Goal: Information Seeking & Learning: Learn about a topic

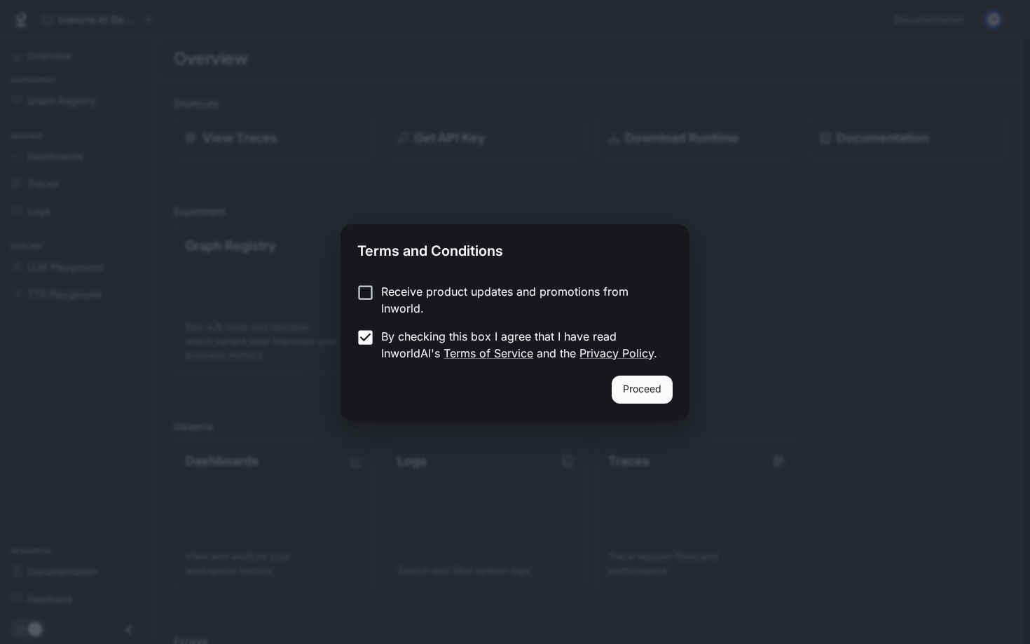
click at [630, 388] on button "Proceed" at bounding box center [642, 390] width 61 height 28
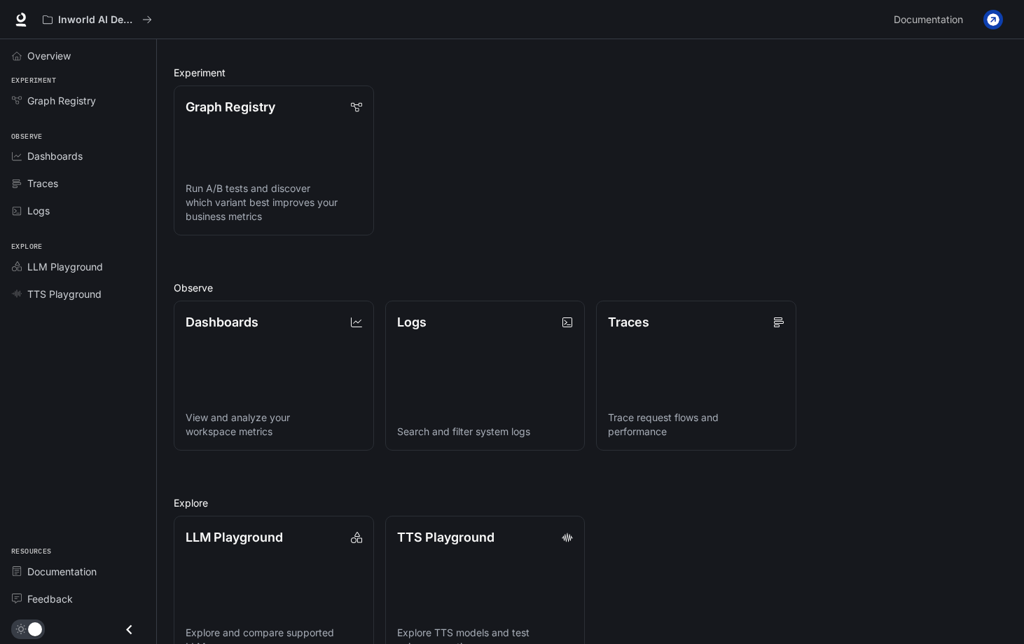
scroll to position [177, 0]
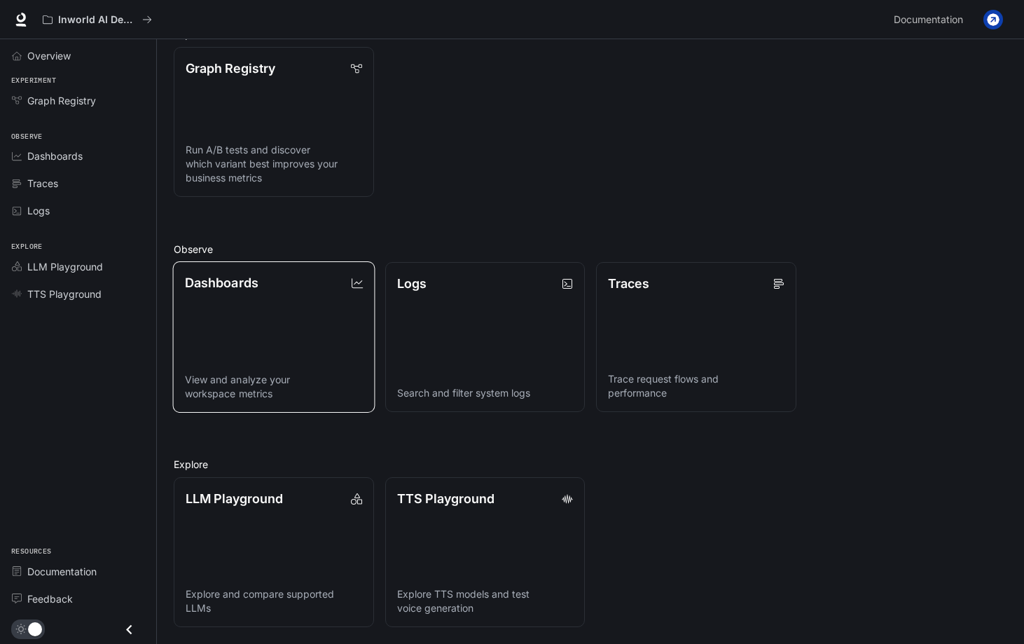
click at [282, 346] on link "Dashboards View and analyze your workspace metrics" at bounding box center [274, 336] width 202 height 151
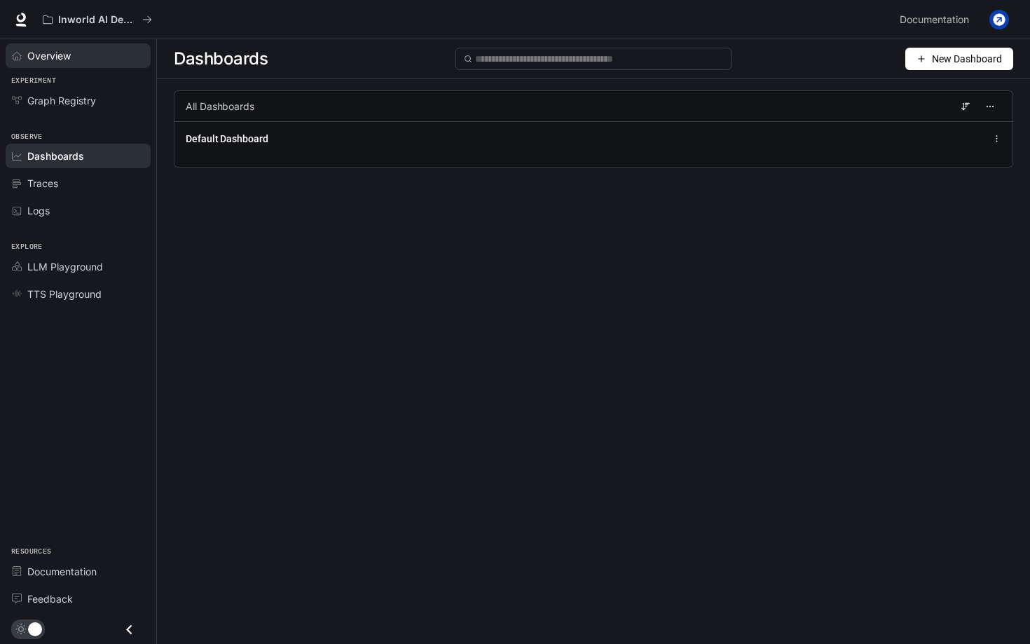
click at [58, 61] on span "Overview" at bounding box center [48, 55] width 43 height 15
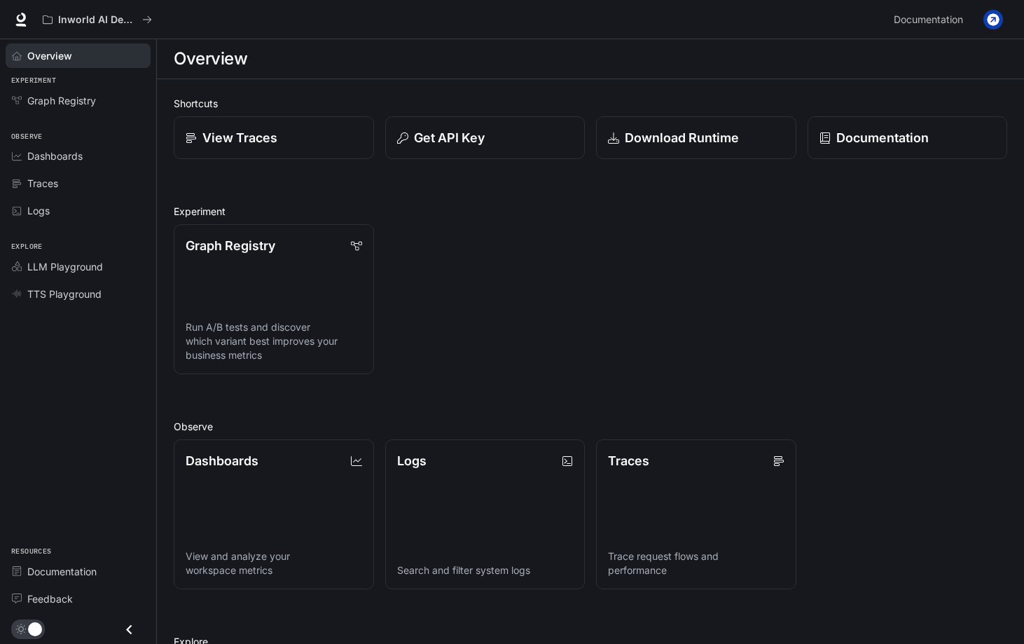
click at [80, 114] on li "Graph Registry" at bounding box center [78, 100] width 156 height 27
click at [80, 100] on span "Graph Registry" at bounding box center [61, 100] width 69 height 15
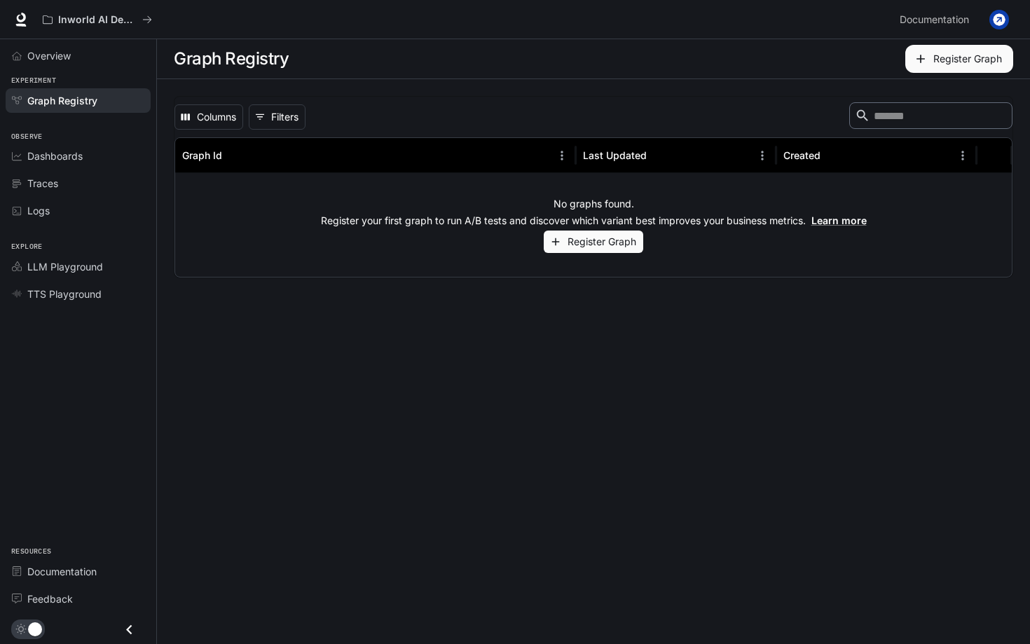
click at [603, 247] on button "Register Graph" at bounding box center [594, 242] width 100 height 23
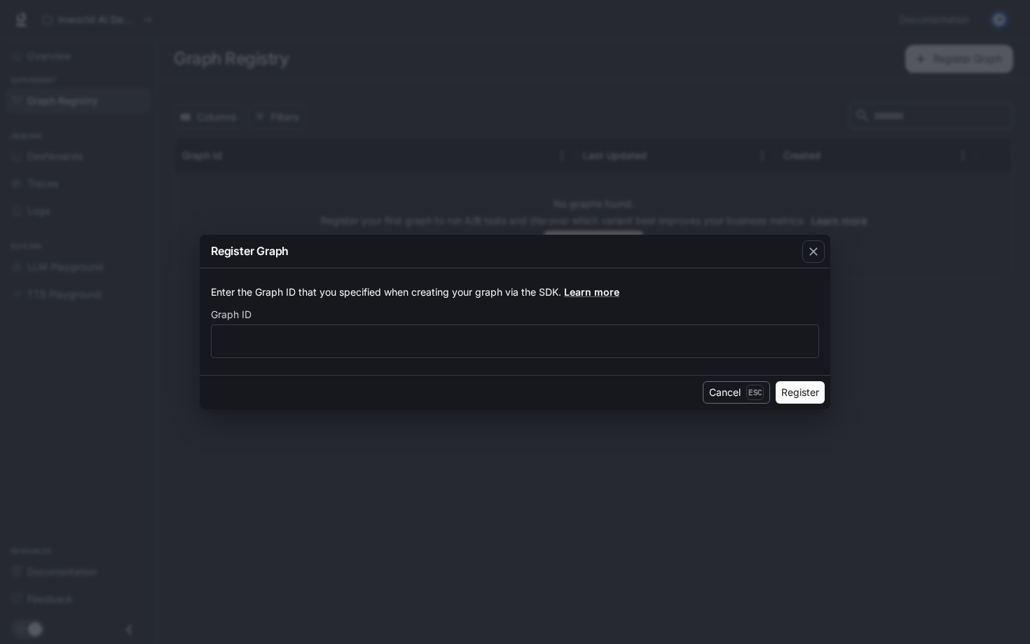
click at [725, 389] on button "Cancel Esc" at bounding box center [736, 392] width 67 height 22
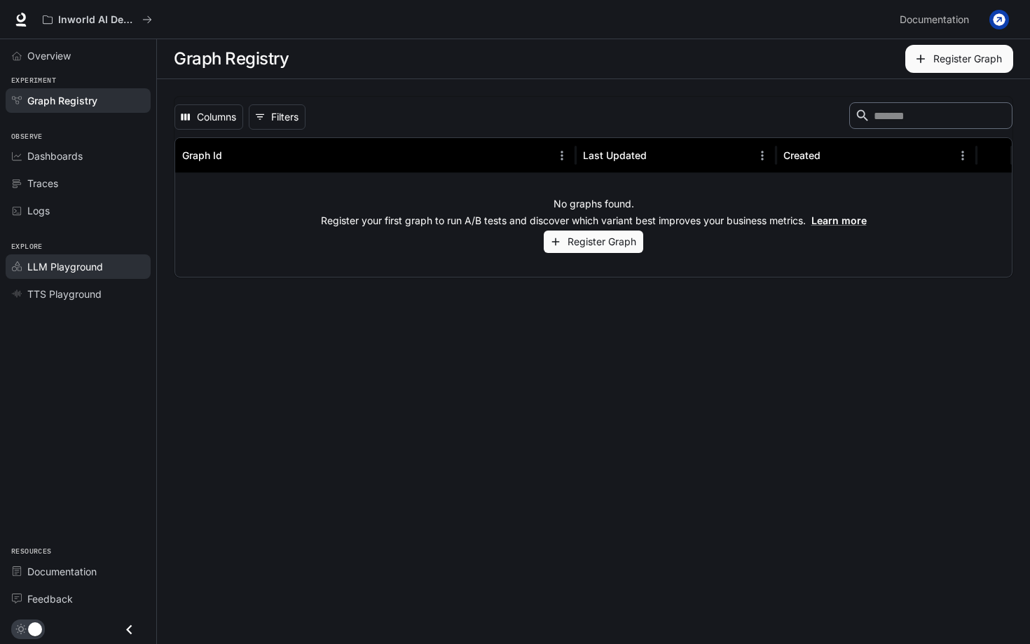
click at [62, 274] on link "LLM Playground" at bounding box center [78, 266] width 145 height 25
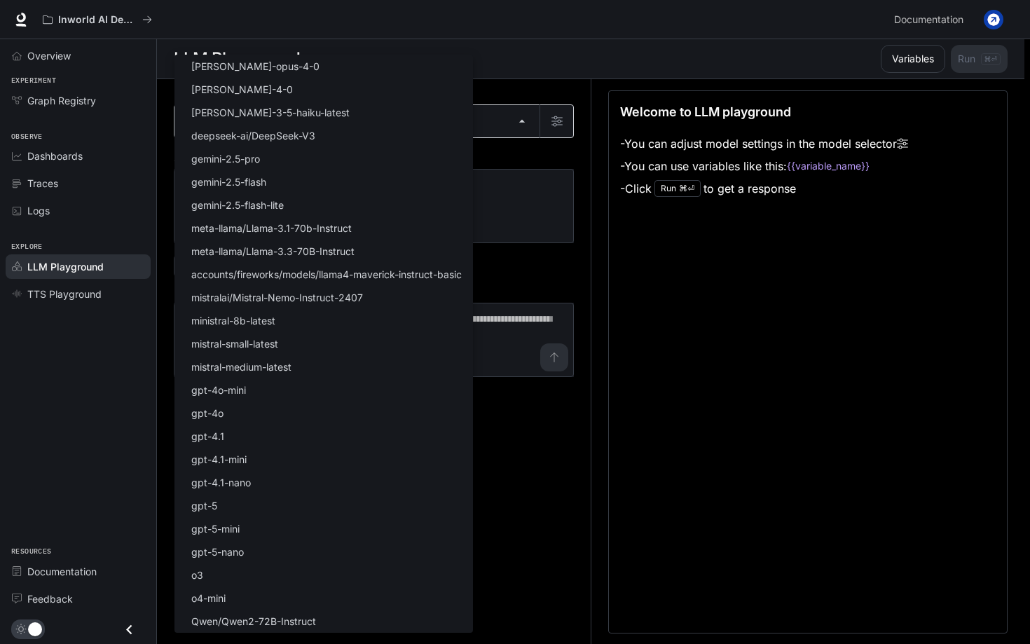
click at [332, 113] on body "Skip to main content Inworld AI Demos Documentation Documentation Portal Overvi…" at bounding box center [515, 322] width 1030 height 645
click at [561, 488] on div at bounding box center [515, 322] width 1030 height 644
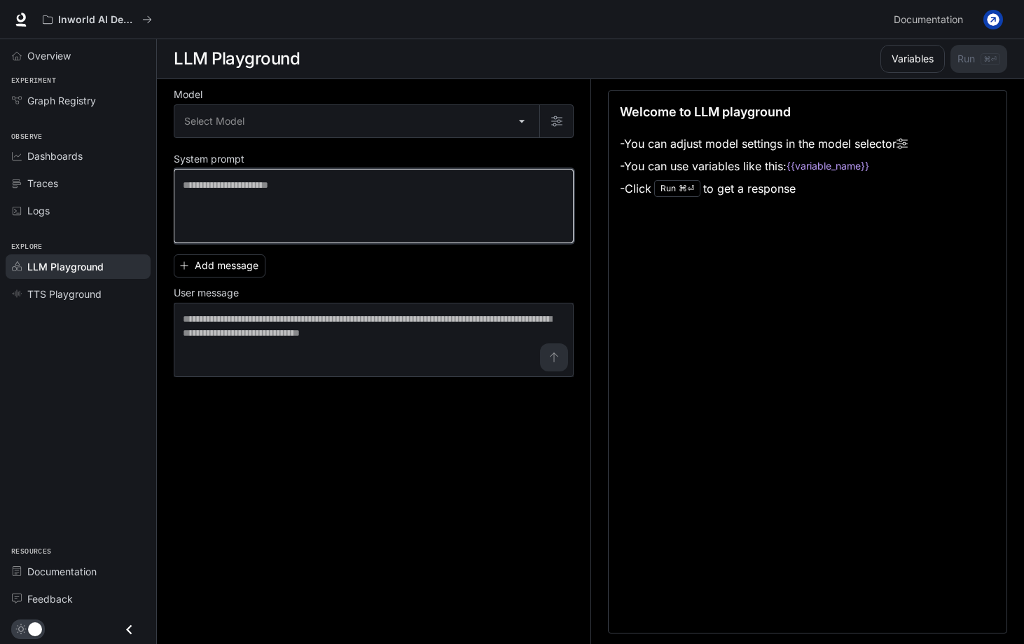
click at [353, 230] on textarea at bounding box center [374, 206] width 382 height 56
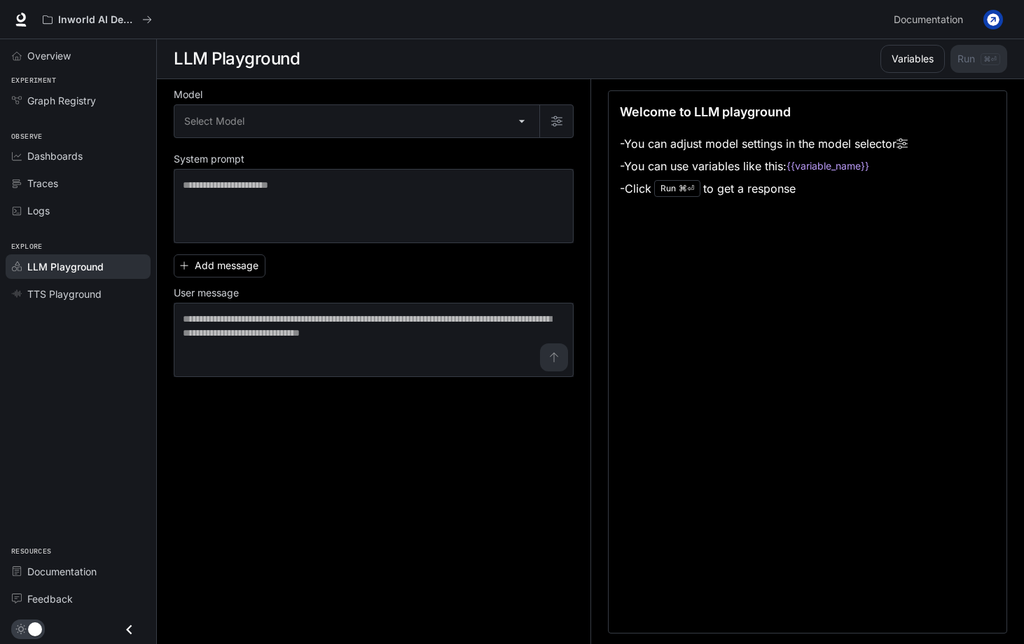
click at [351, 273] on div "Add message User message * ​" at bounding box center [374, 313] width 400 height 128
click at [906, 68] on button "Variables" at bounding box center [913, 59] width 64 height 28
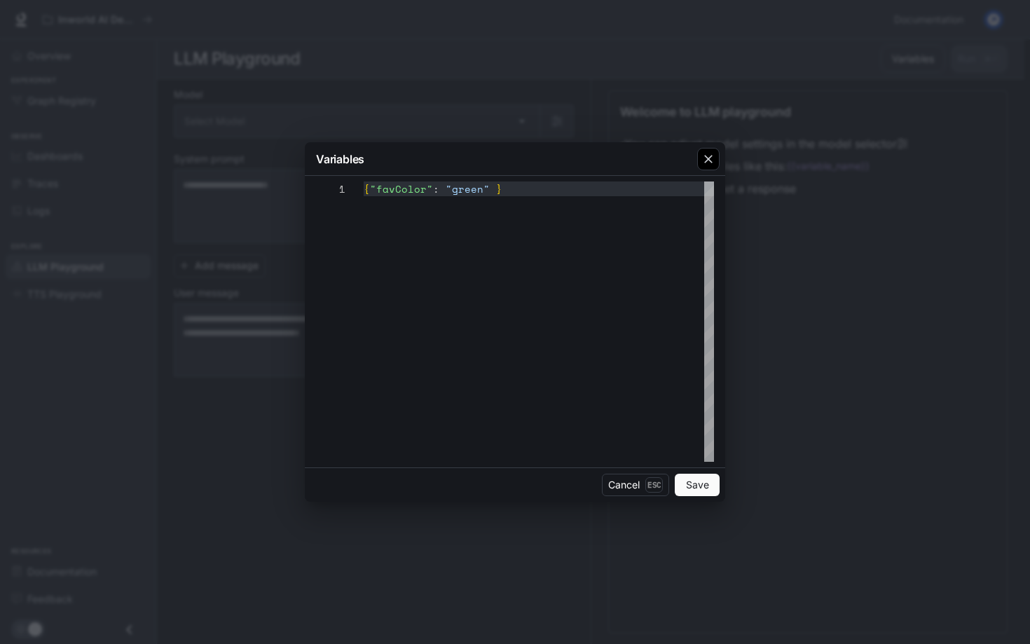
click at [711, 158] on icon "button" at bounding box center [708, 159] width 14 height 14
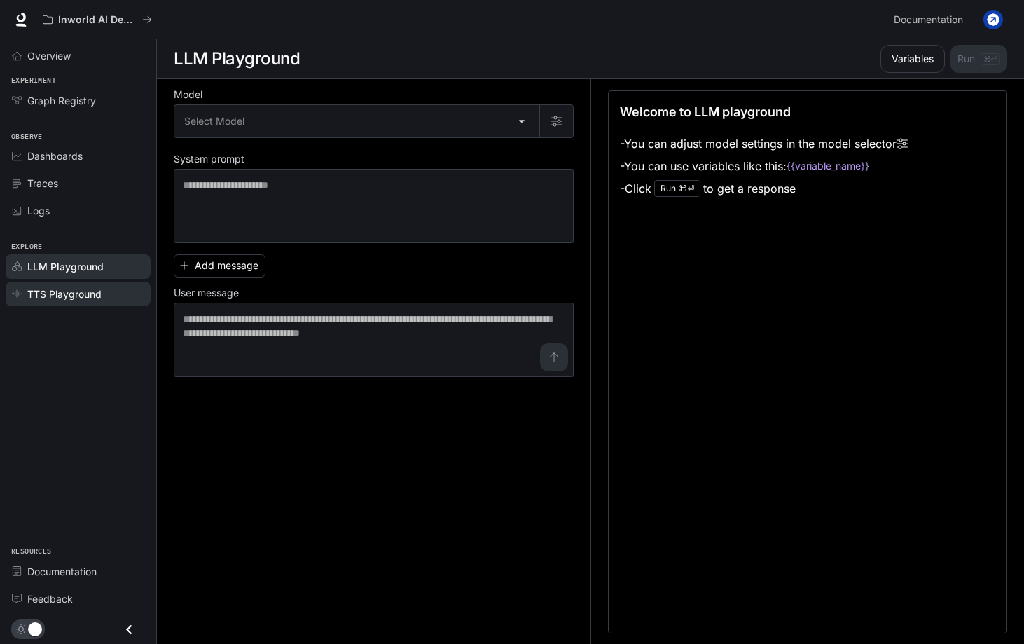
click at [64, 291] on span "TTS Playground" at bounding box center [64, 294] width 74 height 15
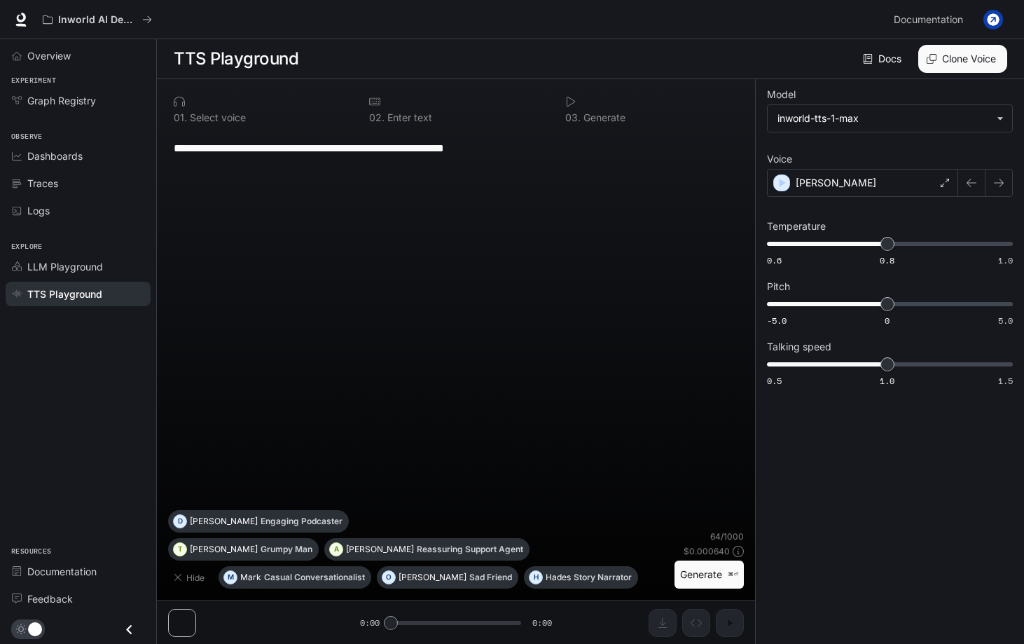
scroll to position [1, 0]
click at [51, 184] on span "Traces" at bounding box center [42, 183] width 31 height 15
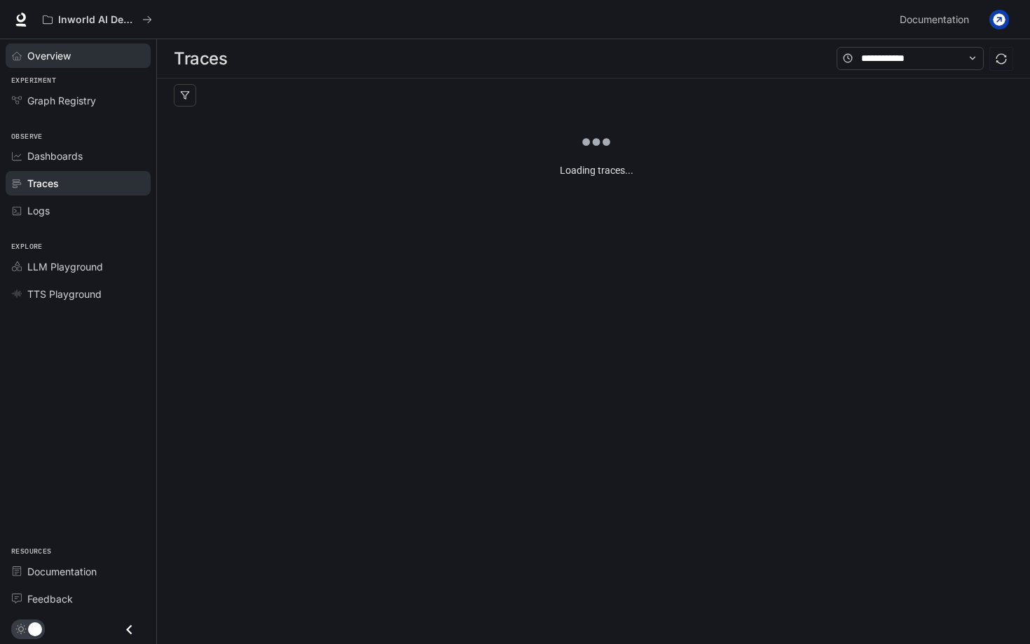
click at [57, 57] on span "Overview" at bounding box center [48, 55] width 43 height 15
